Goal: Communication & Community: Answer question/provide support

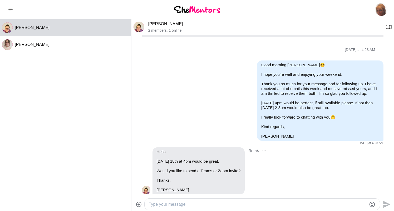
scroll to position [311, 0]
click at [266, 150] on icon "Open Message Actions Menu" at bounding box center [264, 150] width 3 height 1
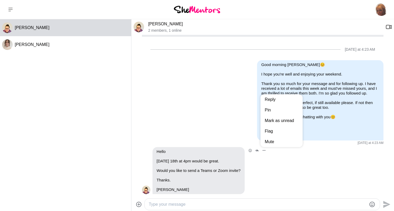
click at [283, 160] on div "Reply Pin [PERSON_NAME] as unread Flag Mute Hello [DATE] 18th at 4pm would be g…" at bounding box center [263, 173] width 242 height 52
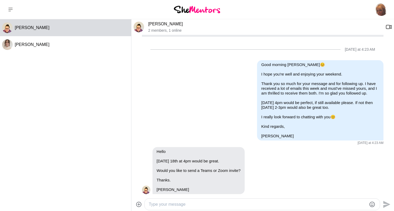
click at [168, 204] on textarea "Type your message" at bounding box center [258, 204] width 218 height 6
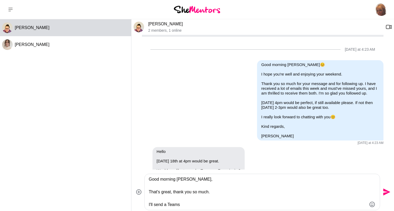
type textarea "Good morning [PERSON_NAME], That's great, thank you so much. I'll send a Teams"
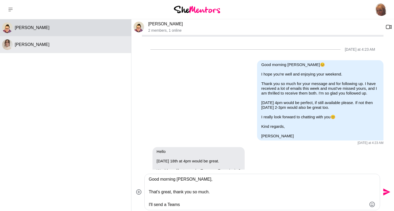
click at [39, 40] on button "[PERSON_NAME]" at bounding box center [65, 44] width 131 height 17
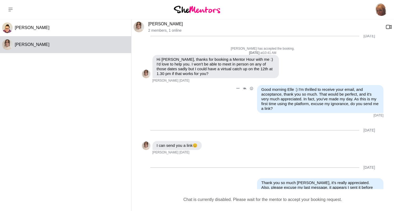
scroll to position [193, 0]
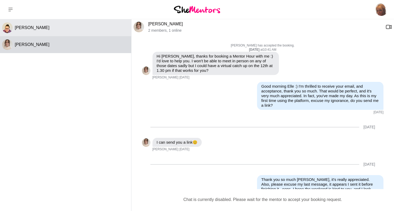
click at [41, 27] on span "[PERSON_NAME]" at bounding box center [32, 27] width 35 height 4
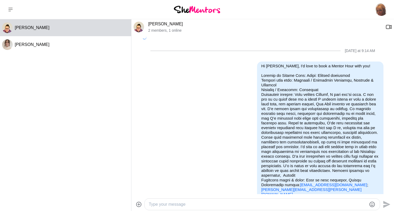
scroll to position [298, 0]
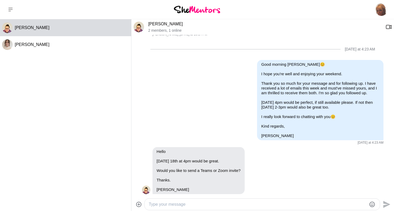
click at [165, 24] on link "[PERSON_NAME]" at bounding box center [165, 24] width 35 height 4
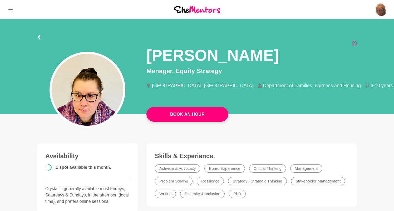
click at [37, 37] on icon at bounding box center [39, 37] width 4 height 4
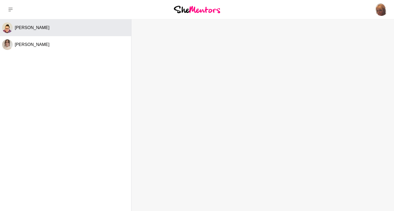
click at [37, 26] on span "[PERSON_NAME]" at bounding box center [32, 27] width 35 height 4
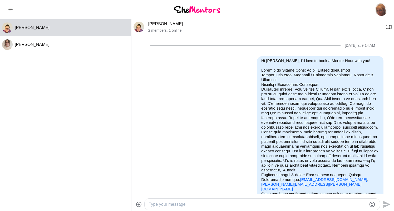
scroll to position [298, 0]
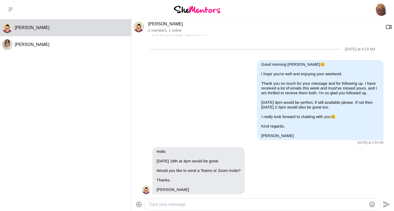
click at [195, 204] on textarea "Type your message" at bounding box center [258, 204] width 218 height 6
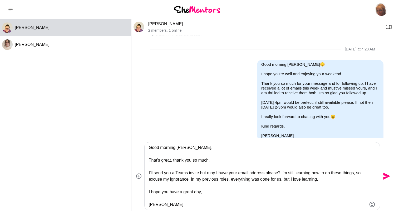
type textarea "Good morning [PERSON_NAME], That's great, thank you so much. I'll send you a Te…"
click at [388, 174] on icon "Send" at bounding box center [386, 176] width 8 height 8
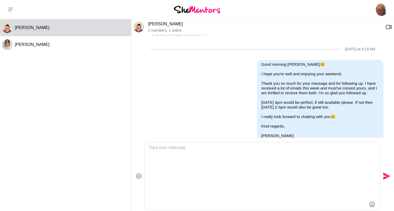
scroll to position [387, 0]
